Goal: Find contact information: Find contact information

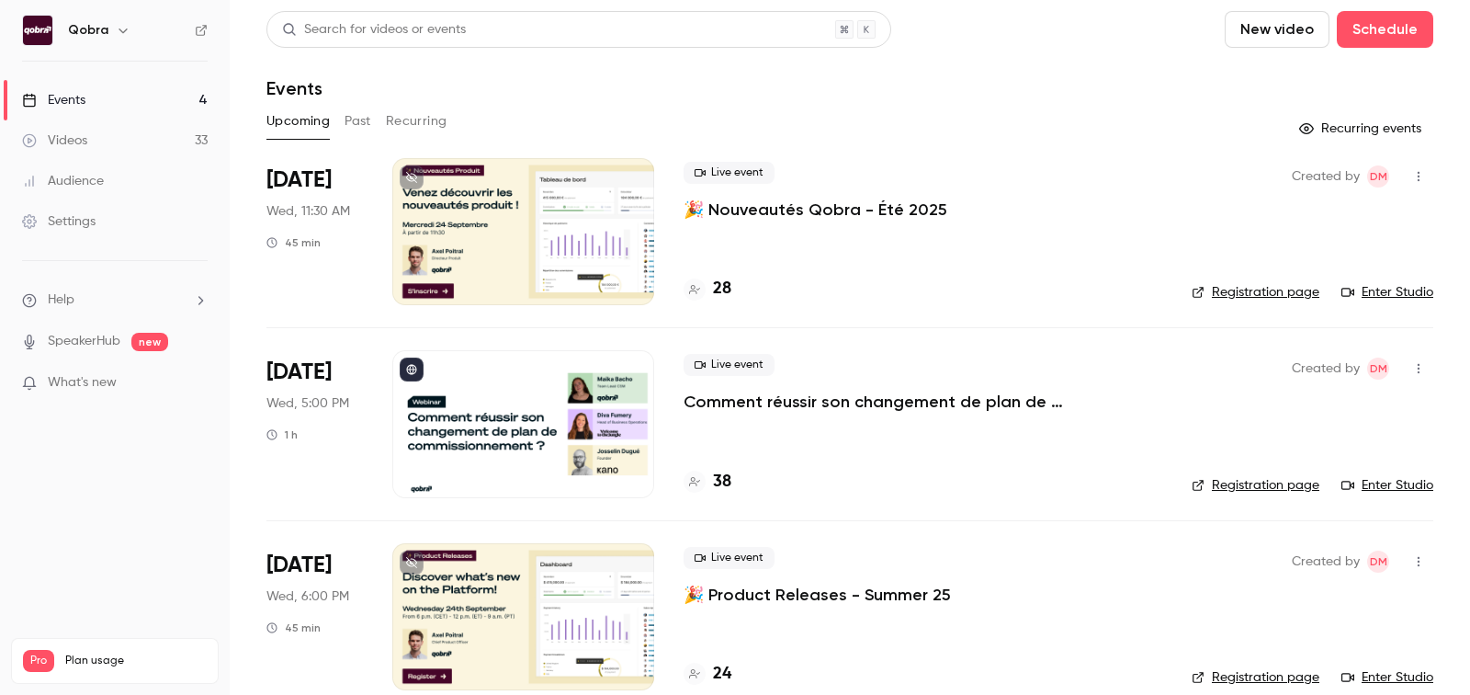
click at [728, 481] on h4 "38" at bounding box center [722, 481] width 18 height 25
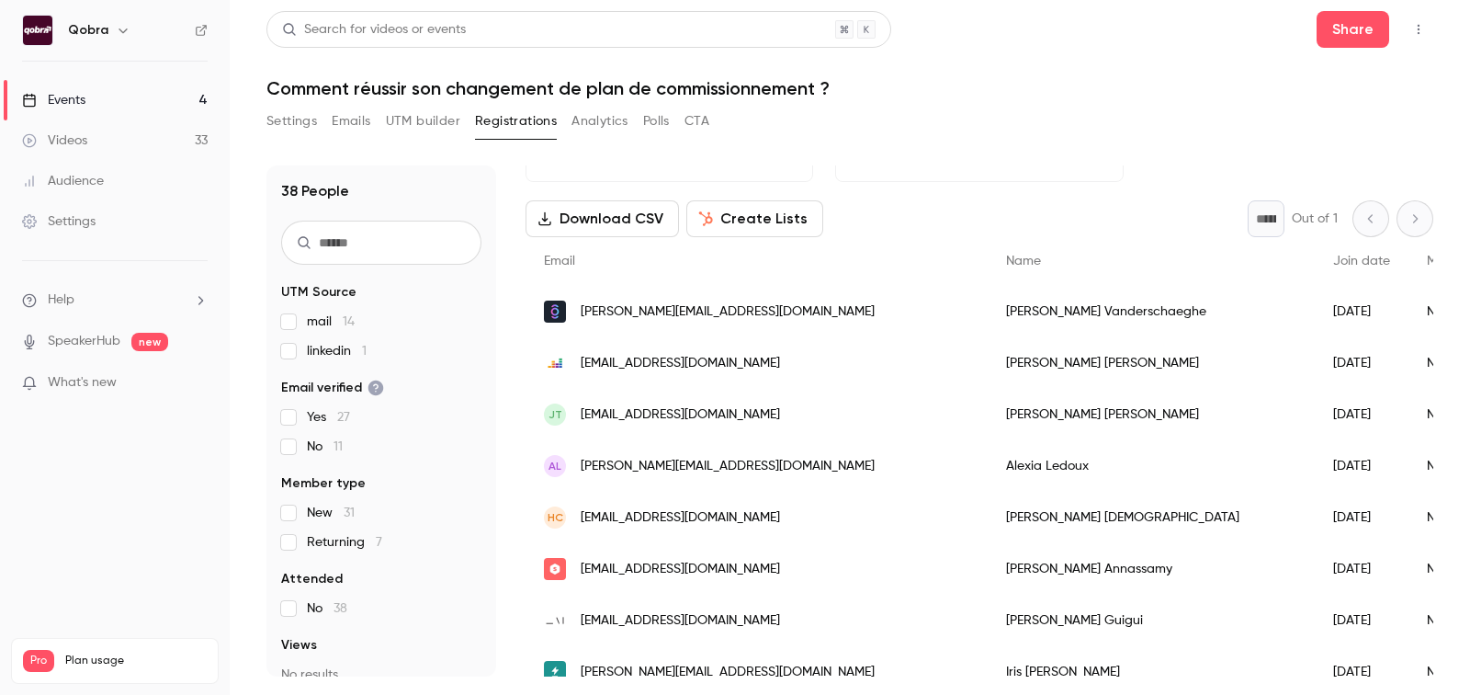
scroll to position [64, 0]
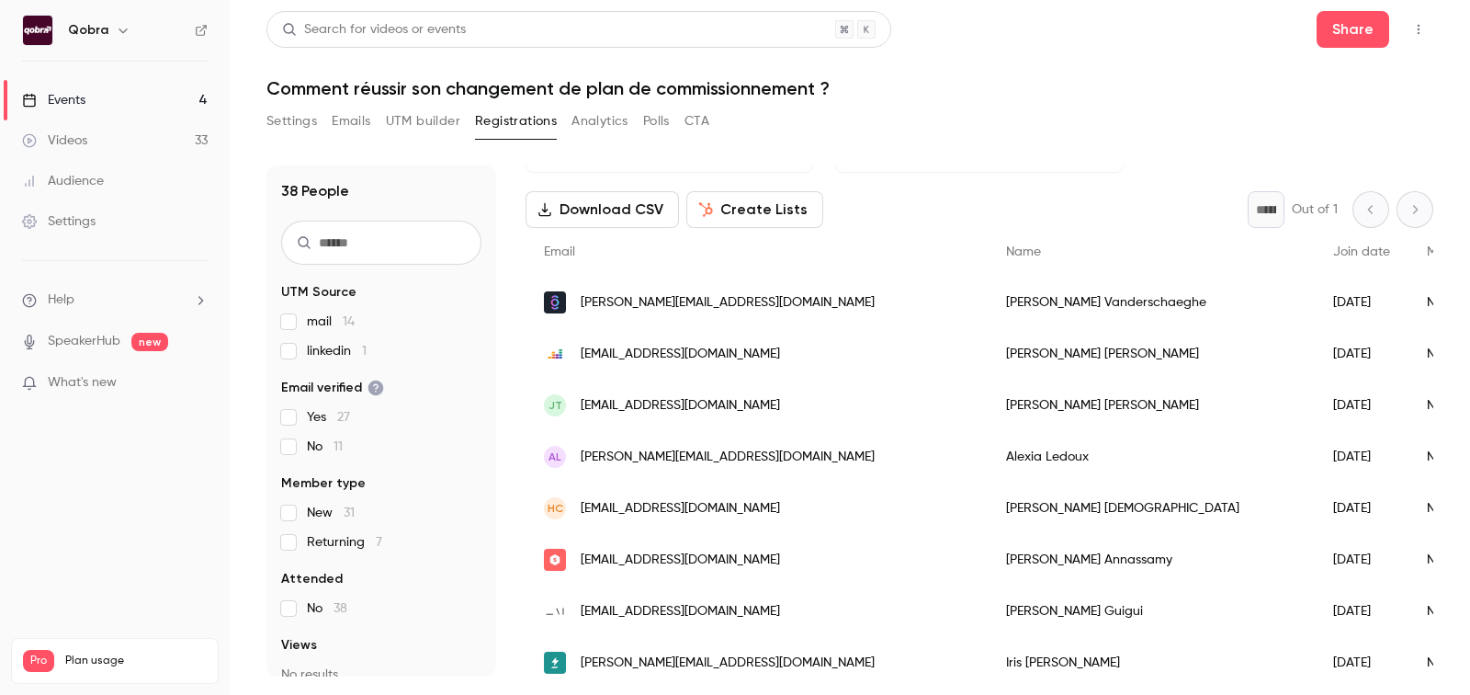
click at [988, 454] on div "[PERSON_NAME]" at bounding box center [1151, 456] width 327 height 51
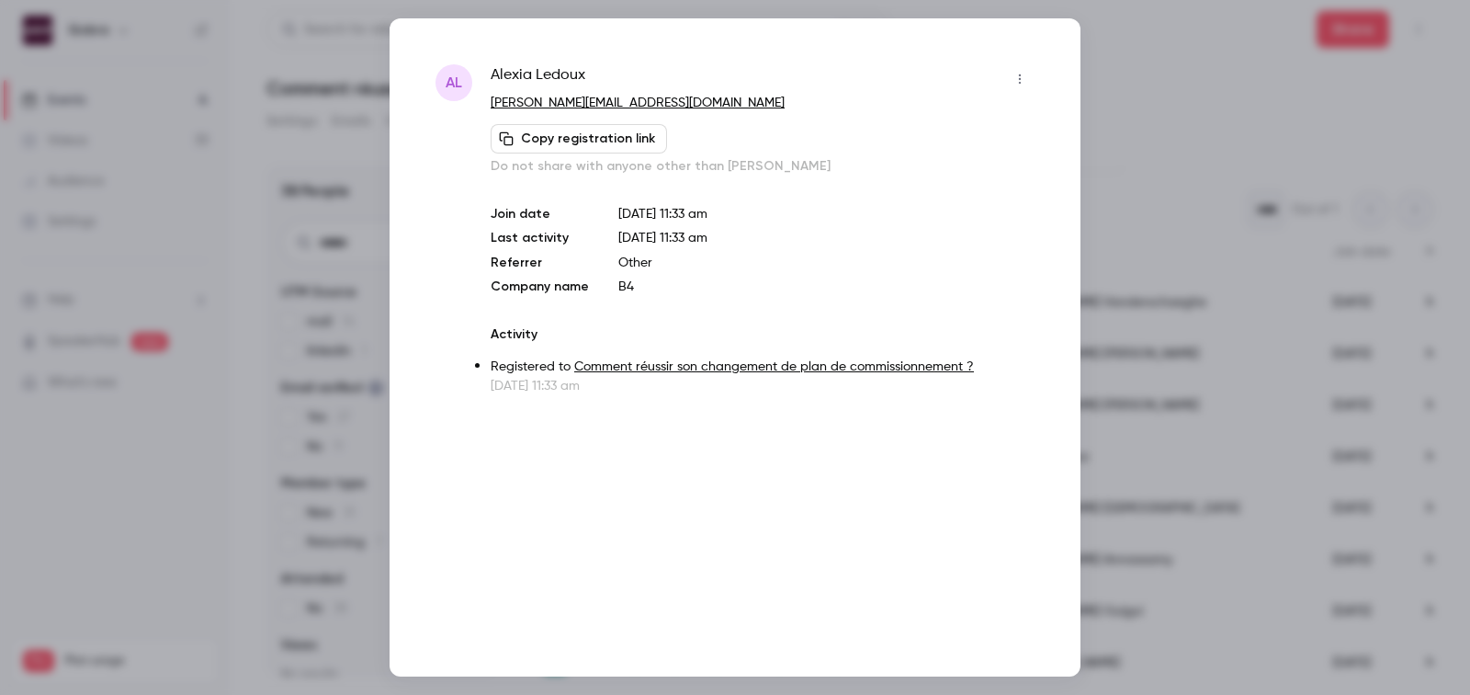
click at [510, 97] on link "[PERSON_NAME][EMAIL_ADDRESS][DOMAIN_NAME]" at bounding box center [638, 102] width 294 height 13
click at [536, 72] on span "[PERSON_NAME]" at bounding box center [538, 78] width 95 height 29
copy div "[PERSON_NAME]"
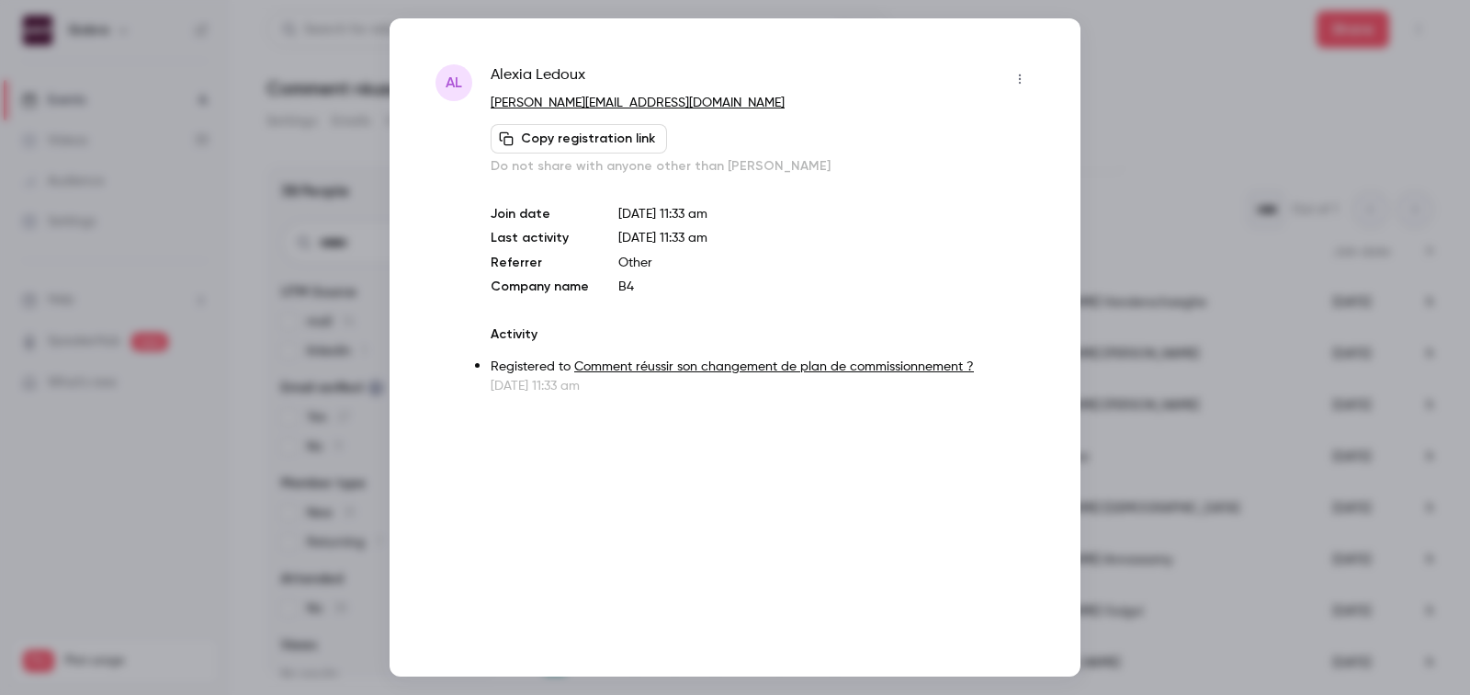
click at [1182, 95] on div at bounding box center [735, 347] width 1470 height 695
